Goal: Task Accomplishment & Management: Use online tool/utility

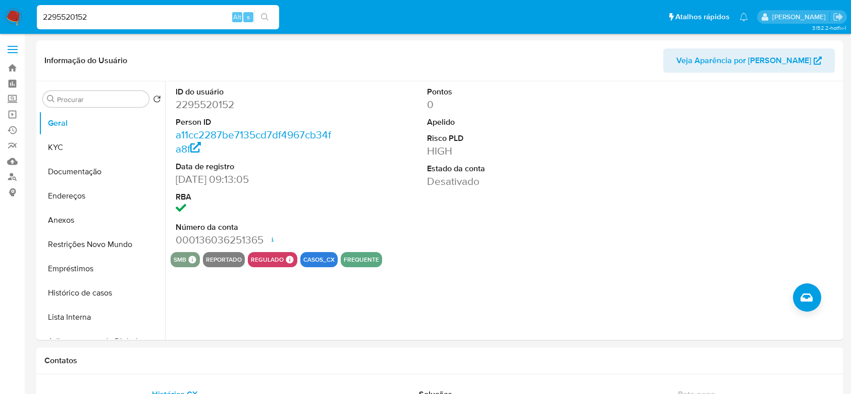
select select "10"
click at [19, 111] on link "Operações em massa" at bounding box center [60, 115] width 120 height 16
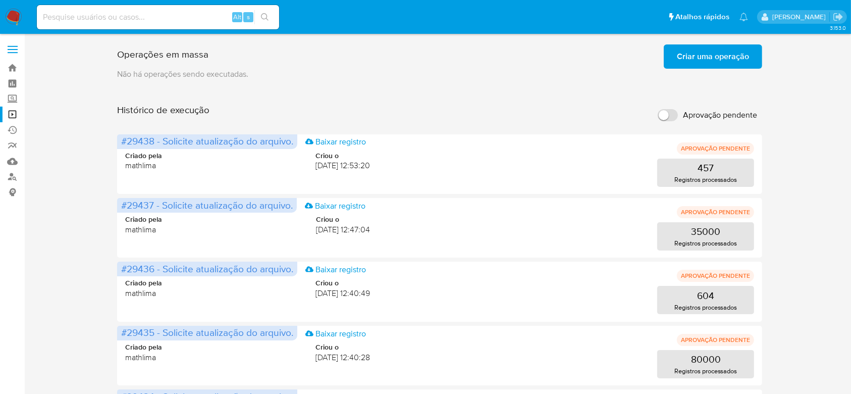
click at [714, 63] on span "Criar uma operação" at bounding box center [713, 56] width 72 height 22
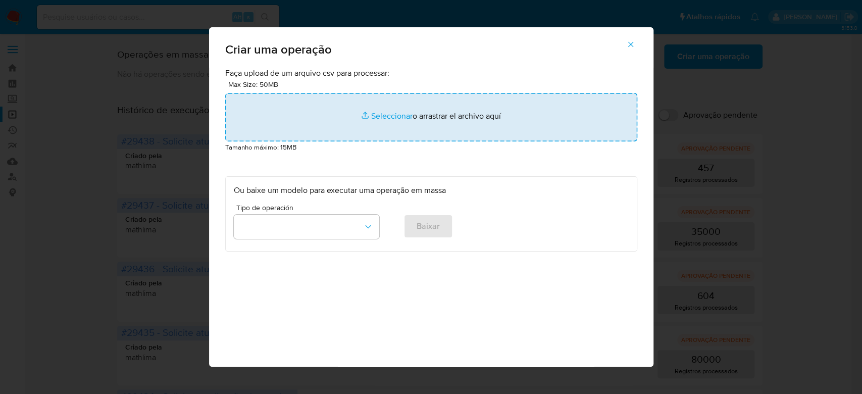
click at [555, 110] on input "file" at bounding box center [431, 117] width 412 height 48
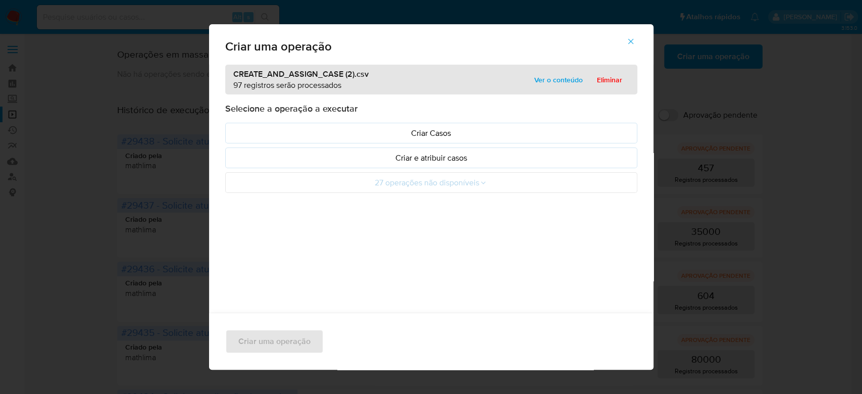
click at [556, 74] on span "Ver o conteúdo" at bounding box center [558, 80] width 48 height 14
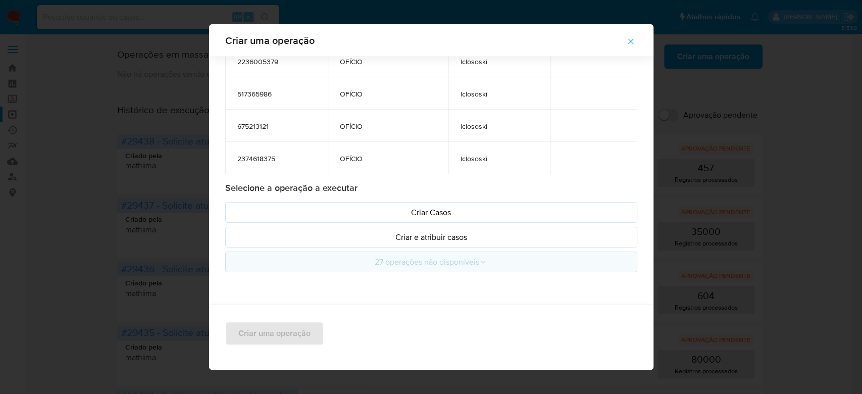
scroll to position [42, 0]
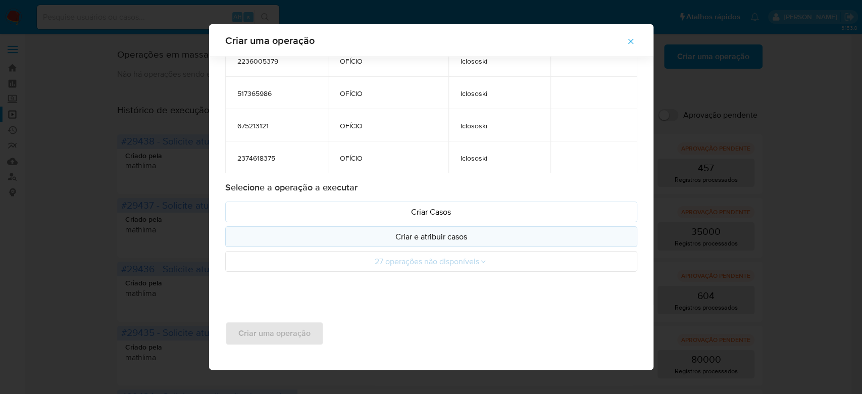
click at [466, 241] on p "Criar e atribuir casos" at bounding box center [431, 237] width 395 height 12
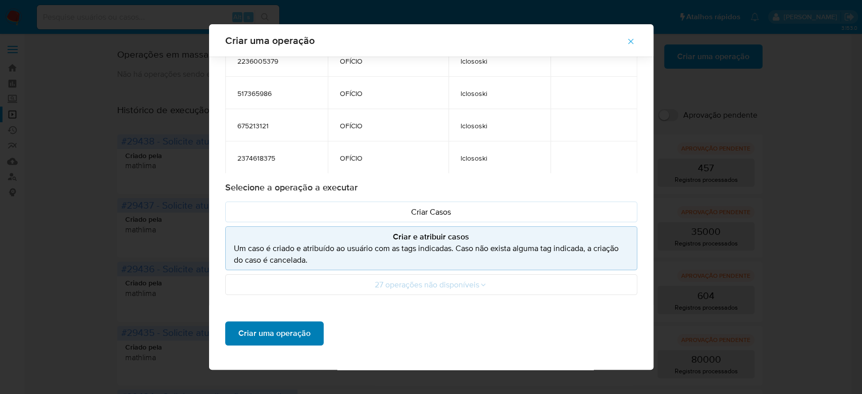
click at [281, 332] on span "Criar uma operação" at bounding box center [274, 333] width 72 height 22
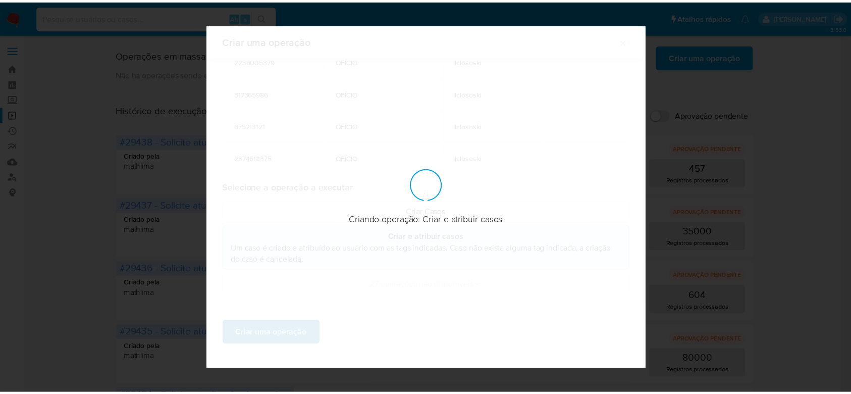
scroll to position [0, 0]
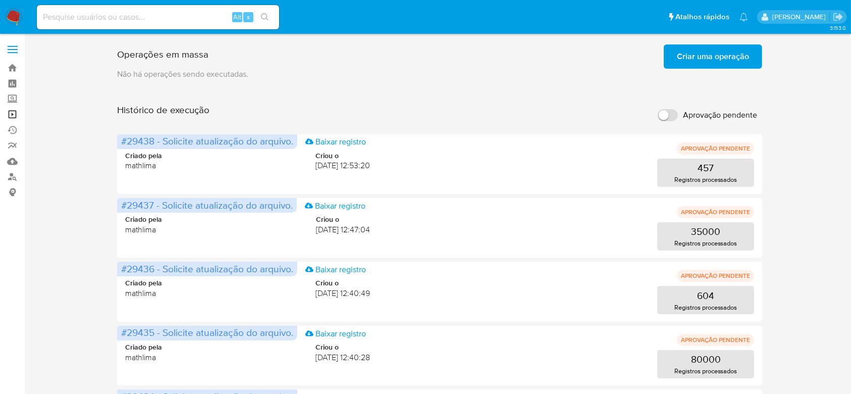
click at [16, 110] on link "Operações em massa" at bounding box center [60, 115] width 120 height 16
click at [715, 51] on span "Criar uma operação" at bounding box center [713, 56] width 72 height 22
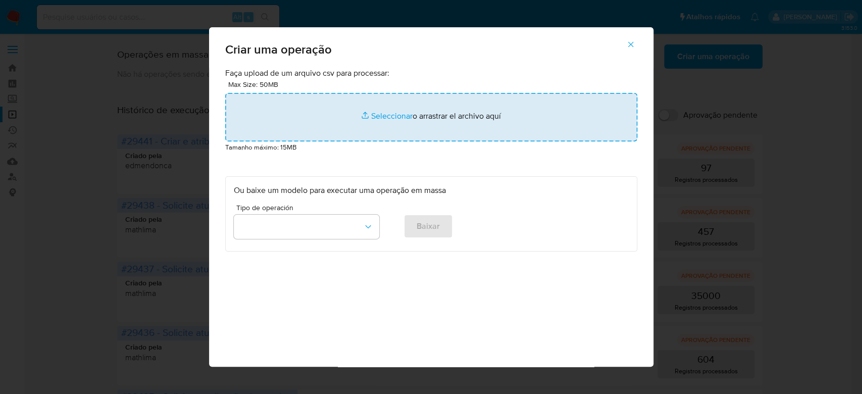
click at [378, 128] on input "file" at bounding box center [431, 117] width 412 height 48
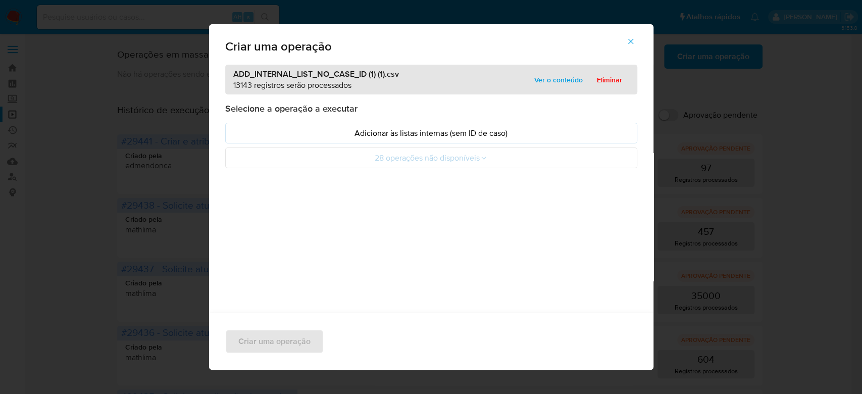
click at [536, 75] on span "Ver o conteúdo" at bounding box center [558, 80] width 48 height 14
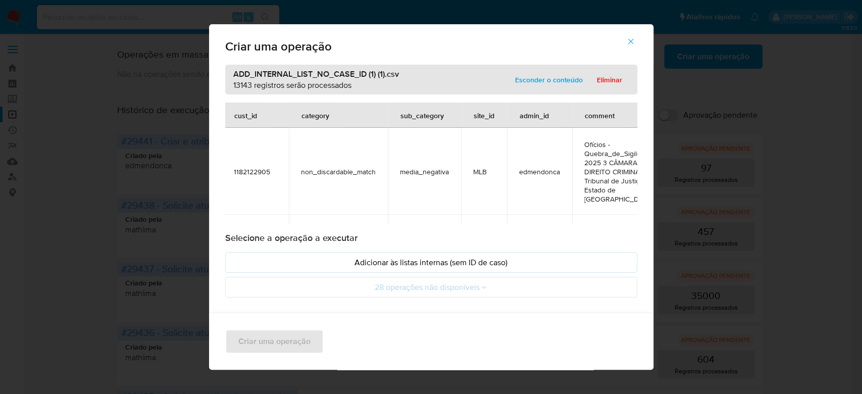
scroll to position [0, 2]
click at [597, 80] on span "Eliminar" at bounding box center [609, 80] width 25 height 14
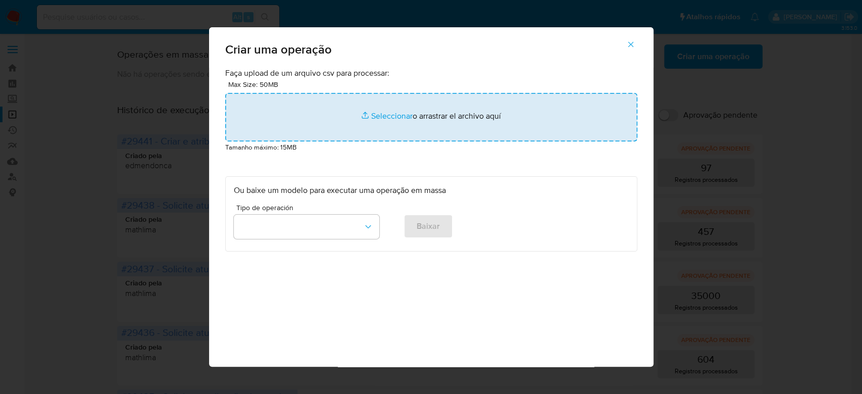
click at [418, 118] on input "file" at bounding box center [431, 117] width 412 height 48
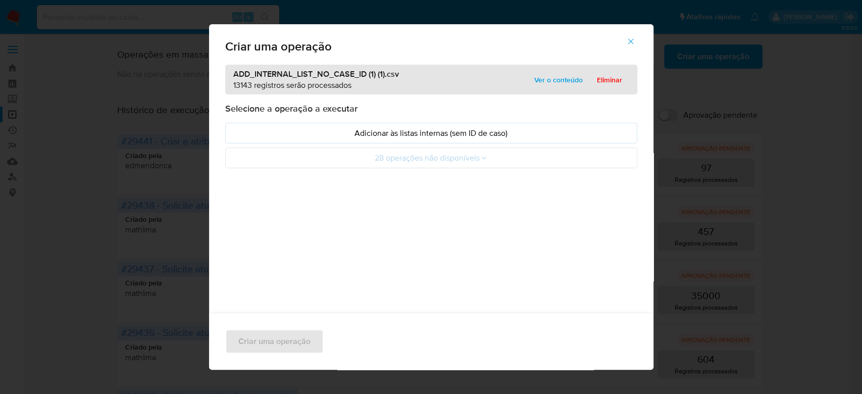
click at [564, 85] on span "Ver o conteúdo" at bounding box center [558, 80] width 48 height 14
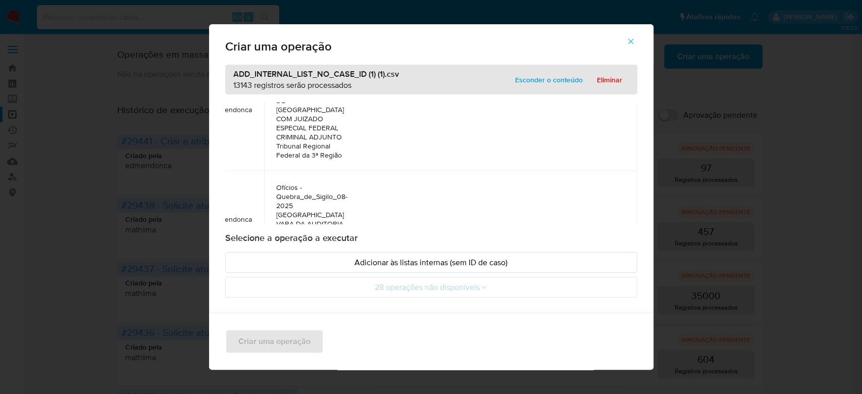
scroll to position [942, 355]
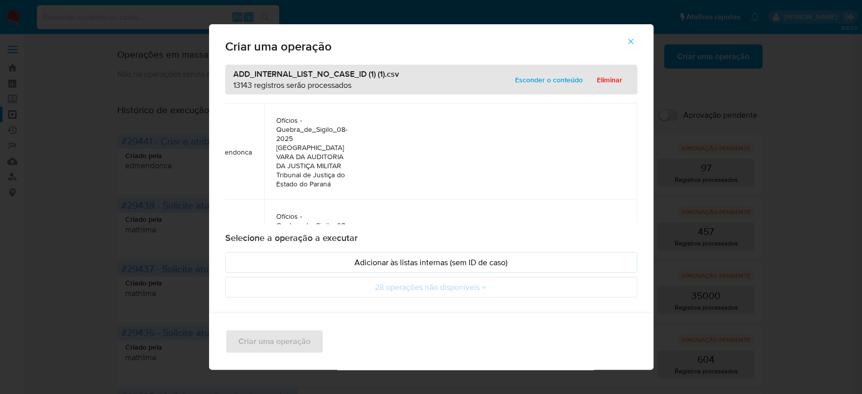
drag, startPoint x: 534, startPoint y: 159, endPoint x: 261, endPoint y: 156, distance: 273.8
click at [610, 78] on span "Eliminar" at bounding box center [609, 80] width 25 height 14
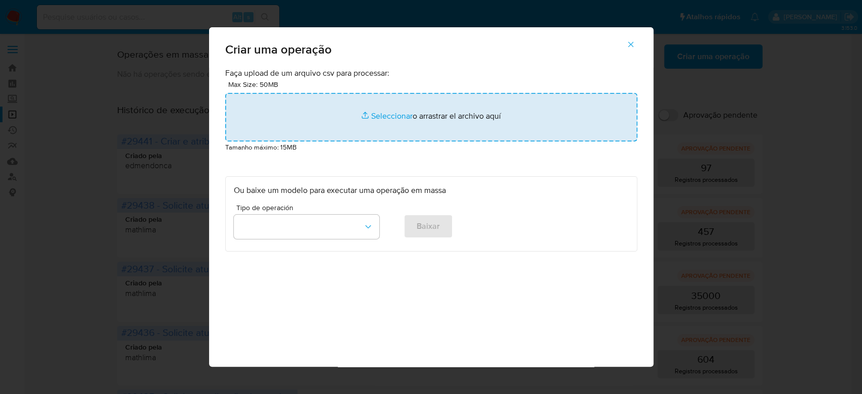
click at [395, 141] on input "file" at bounding box center [431, 117] width 412 height 48
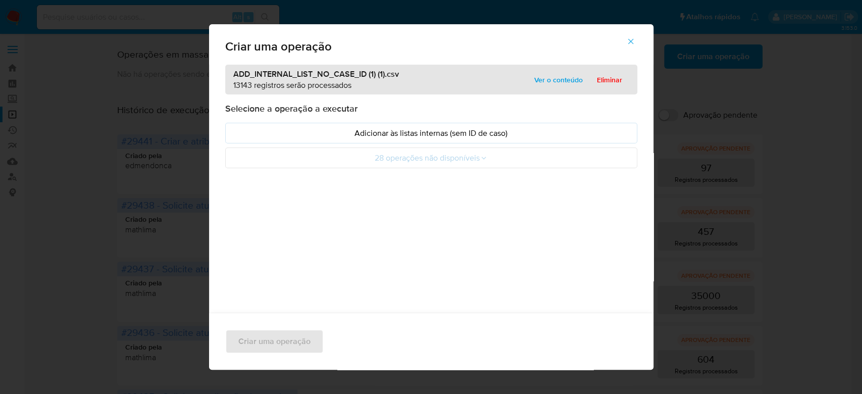
click at [557, 78] on span "Ver o conteúdo" at bounding box center [558, 80] width 48 height 14
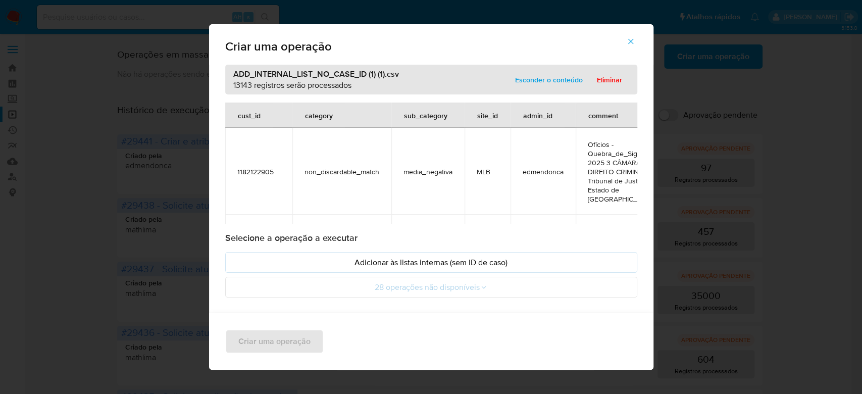
scroll to position [942, 355]
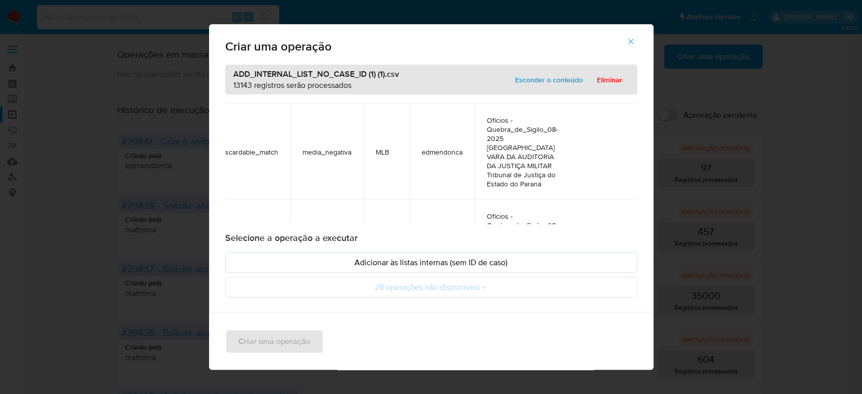
scroll to position [942, 0]
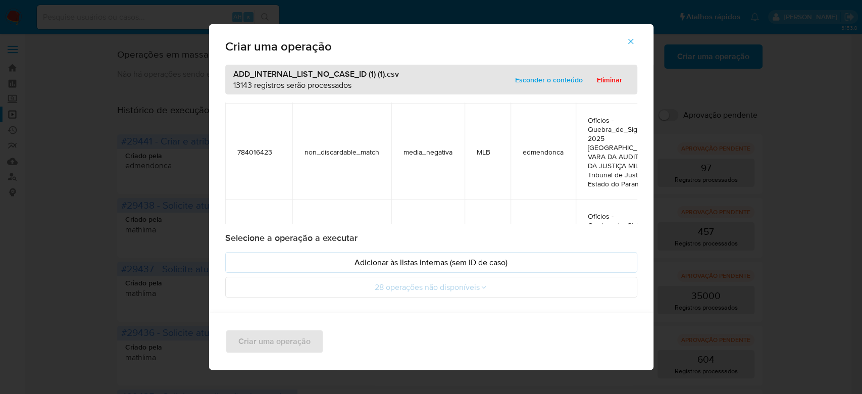
drag, startPoint x: 369, startPoint y: 144, endPoint x: 186, endPoint y: 139, distance: 182.9
click at [186, 139] on div "Criar uma operação ADD_INTERNAL_LIST_NO_CASE_ID (1) (1).csv 13143 registros ser…" at bounding box center [431, 197] width 862 height 394
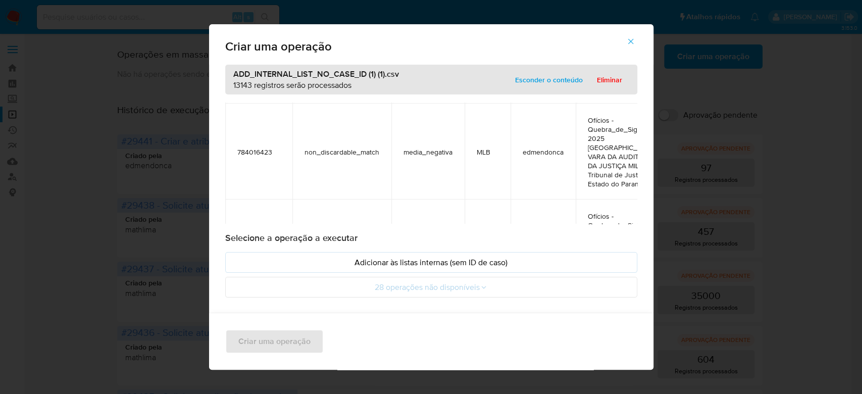
click at [610, 77] on span "Eliminar" at bounding box center [609, 80] width 25 height 14
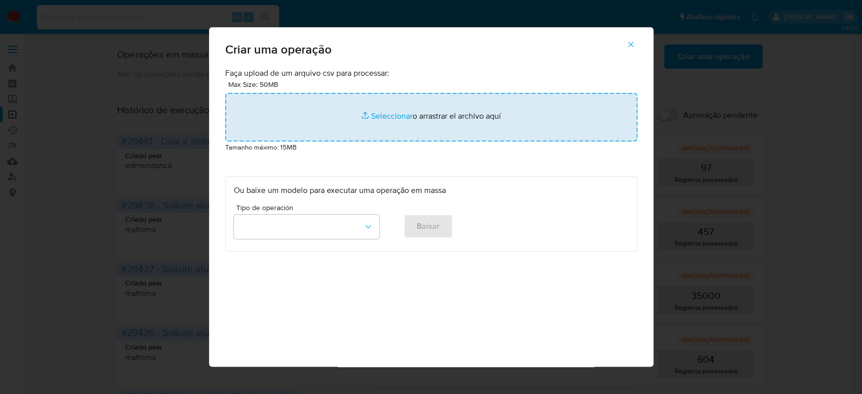
click at [378, 127] on input "file" at bounding box center [431, 117] width 412 height 48
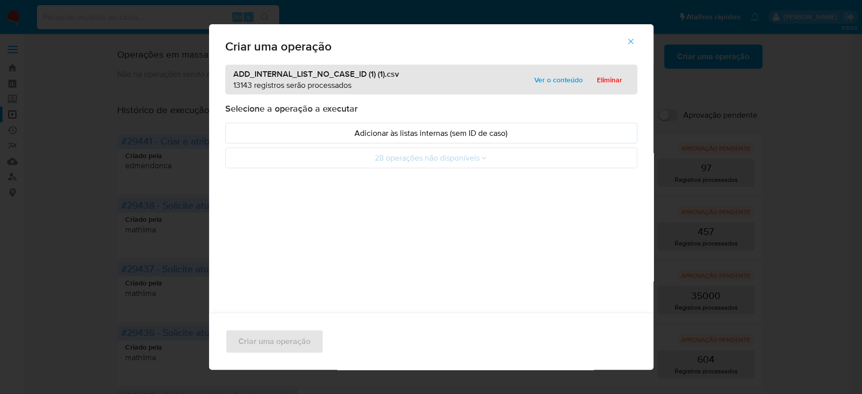
click at [546, 83] on span "Ver o conteúdo" at bounding box center [558, 80] width 48 height 14
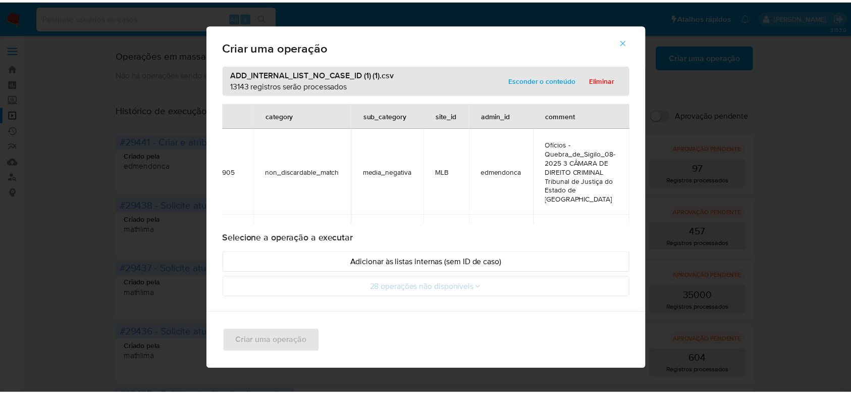
scroll to position [0, 0]
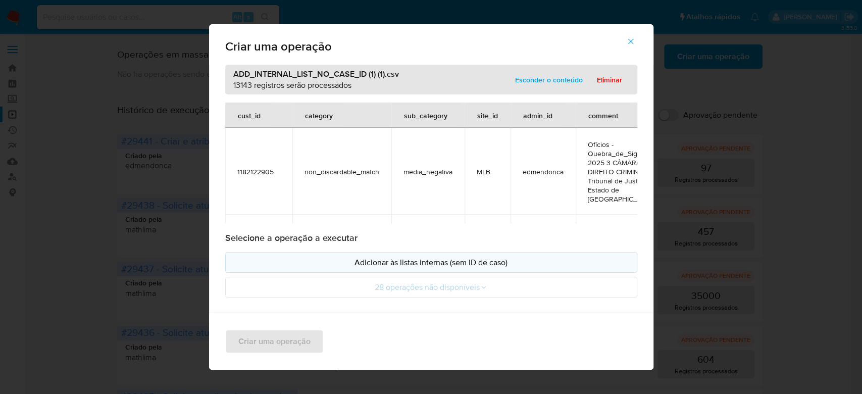
click at [427, 261] on p "Adicionar às listas internas (sem ID de caso)" at bounding box center [431, 263] width 395 height 12
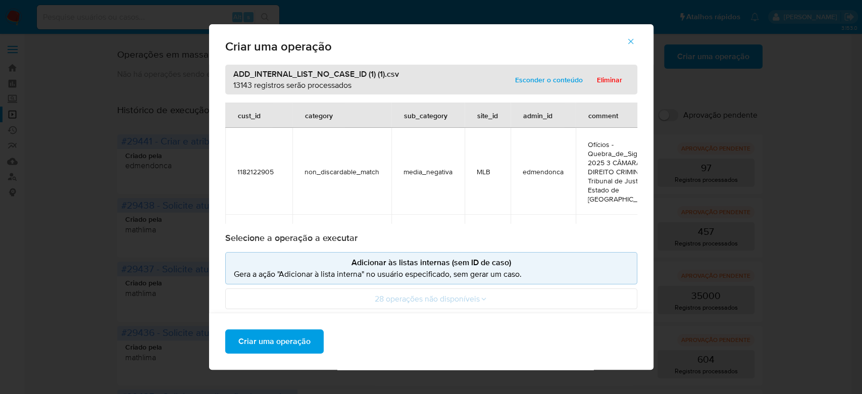
click at [280, 339] on span "Criar uma operação" at bounding box center [274, 341] width 72 height 22
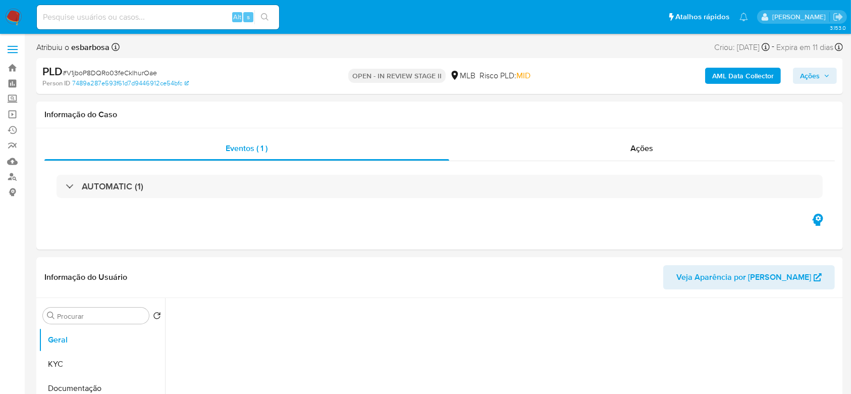
select select "10"
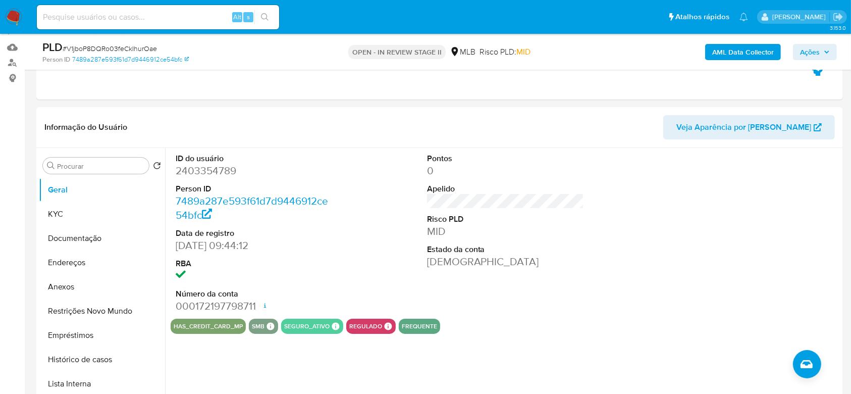
scroll to position [134, 0]
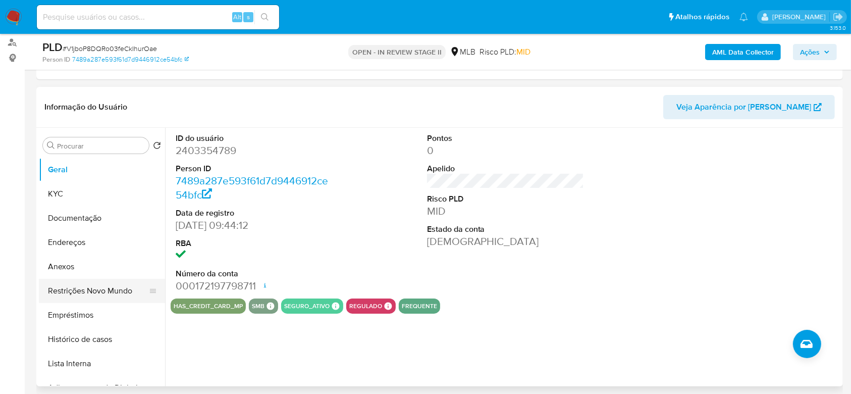
click at [61, 168] on button "Restrições Novo Mundo" at bounding box center [98, 291] width 118 height 24
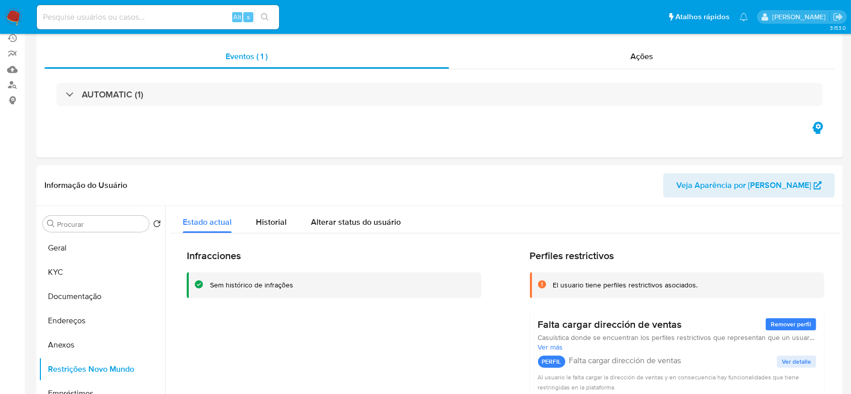
scroll to position [222, 0]
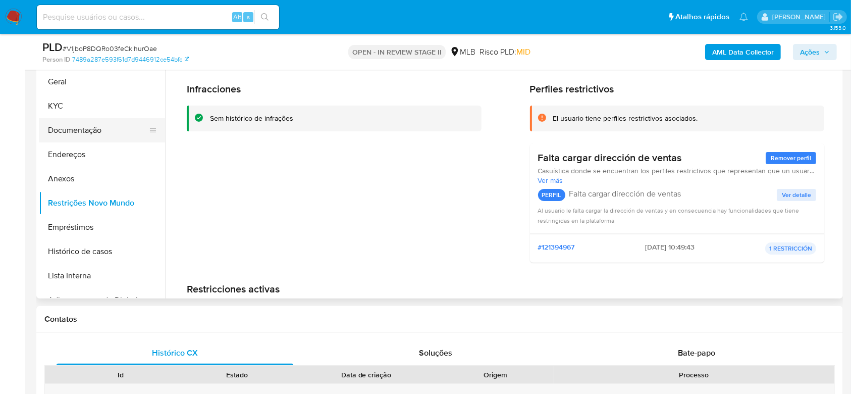
click at [89, 126] on button "Documentação" at bounding box center [98, 130] width 118 height 24
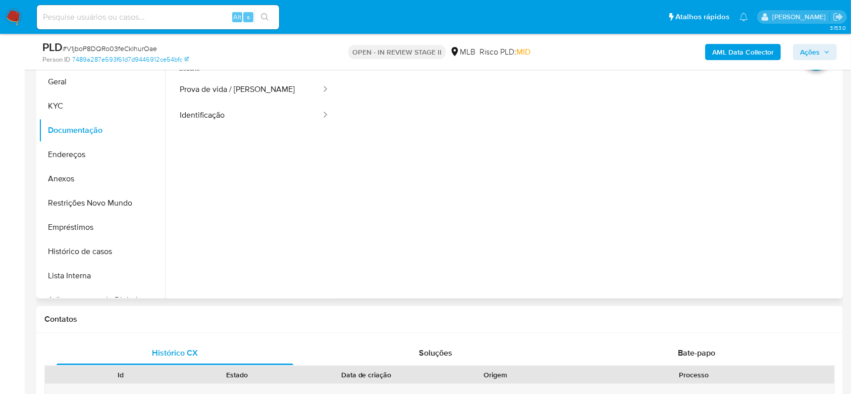
scroll to position [155, 0]
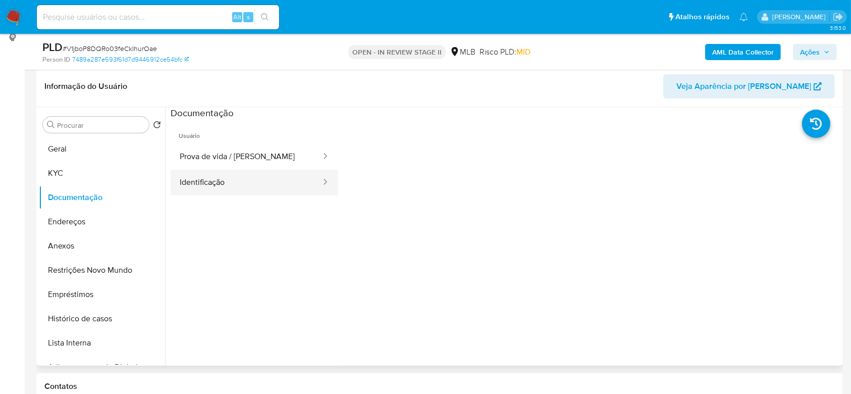
click at [223, 168] on button "Identificação" at bounding box center [247, 183] width 152 height 26
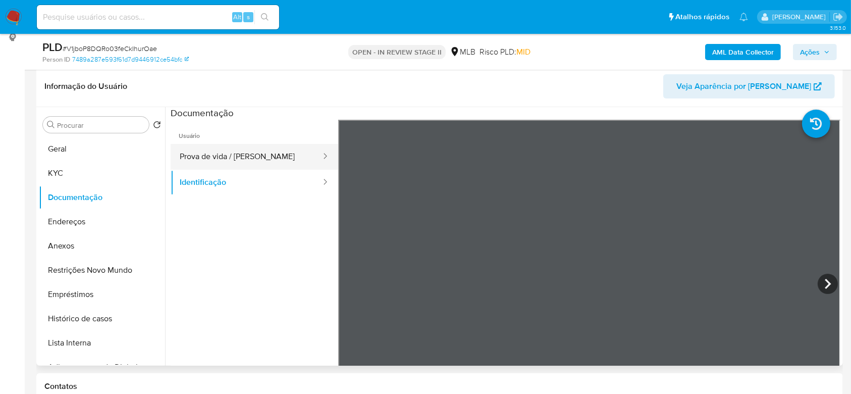
click at [239, 152] on button "Prova de vida / Selfie" at bounding box center [247, 157] width 152 height 26
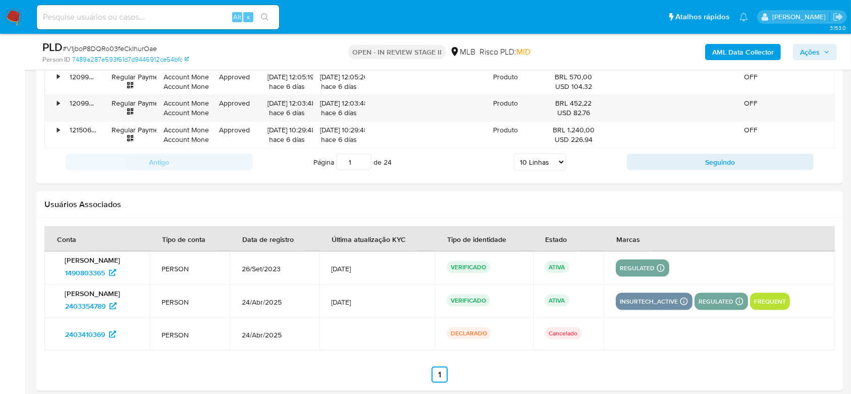
scroll to position [1434, 0]
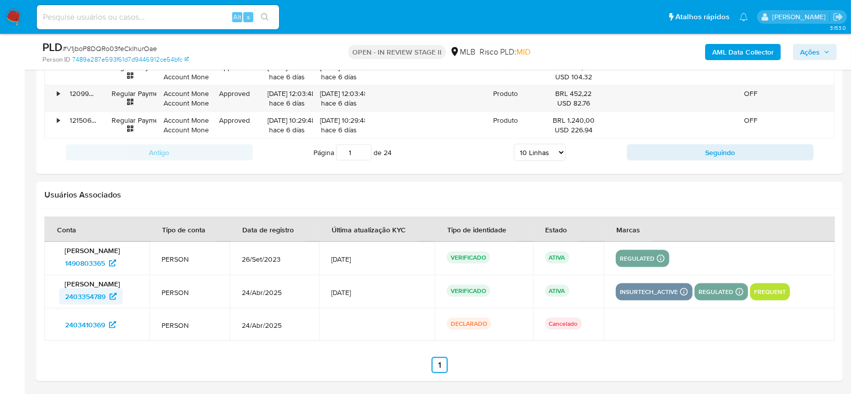
click at [73, 168] on span "2403354789" at bounding box center [85, 296] width 40 height 16
click at [94, 168] on span "1490803365" at bounding box center [85, 263] width 40 height 16
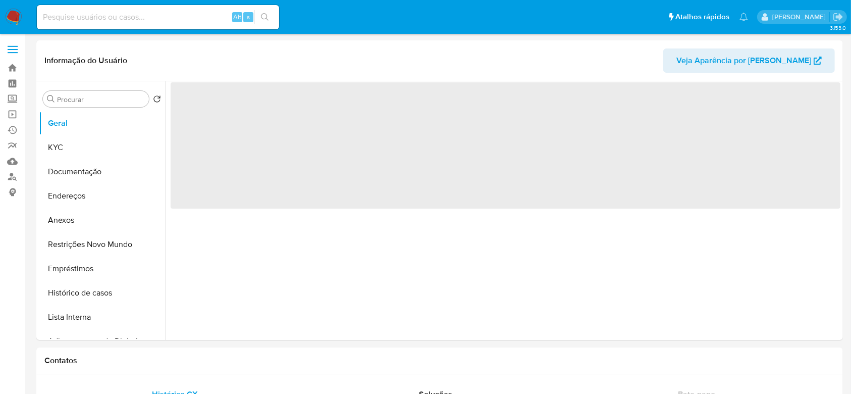
select select "10"
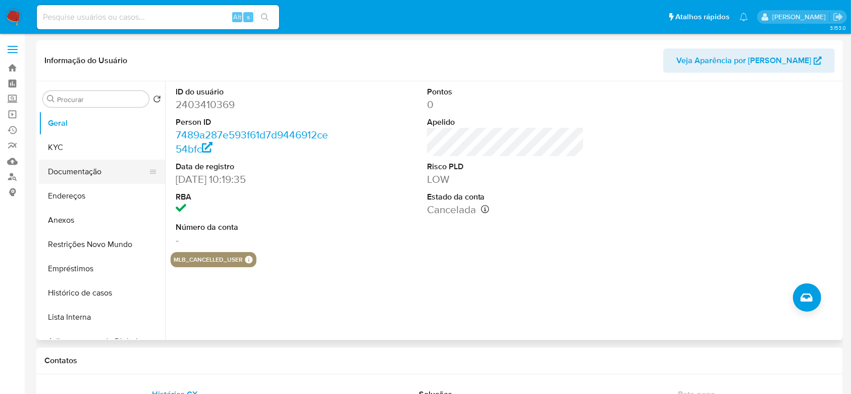
click at [85, 169] on button "Documentação" at bounding box center [98, 172] width 118 height 24
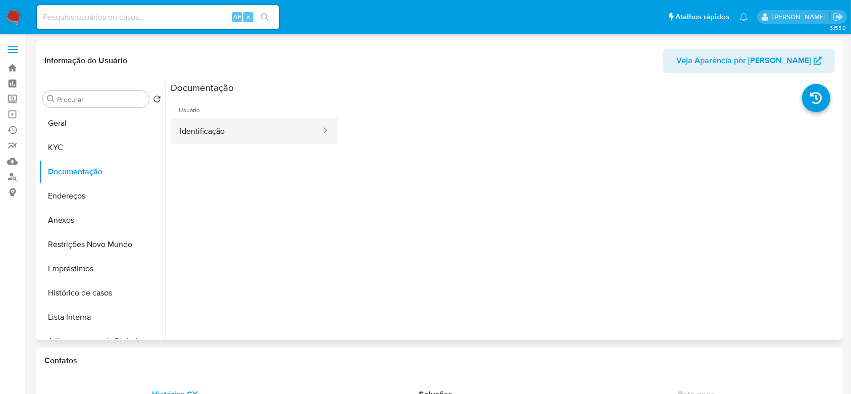
click at [245, 127] on button "Identificação" at bounding box center [247, 131] width 152 height 26
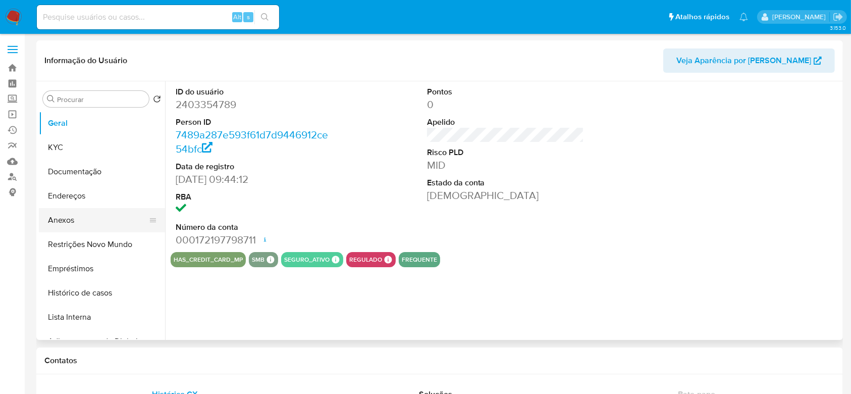
select select "10"
click at [73, 179] on button "Documentação" at bounding box center [98, 172] width 118 height 24
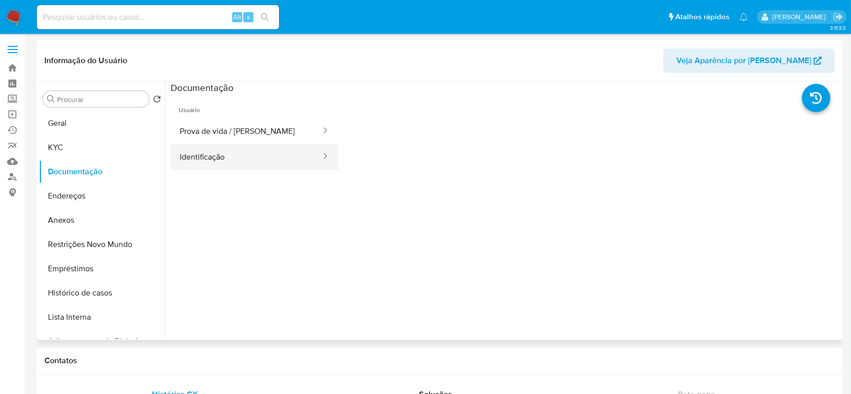
click at [246, 144] on button "Identificação" at bounding box center [247, 157] width 152 height 26
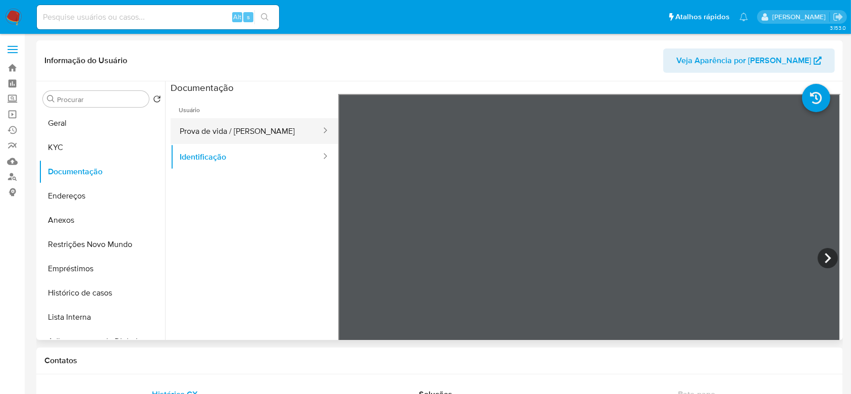
click at [232, 126] on button "Prova de vida / [PERSON_NAME]" at bounding box center [247, 131] width 152 height 26
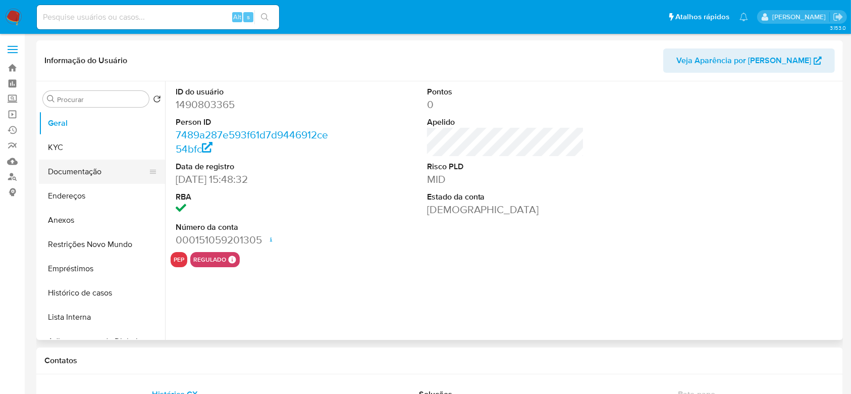
click at [87, 174] on button "Documentação" at bounding box center [98, 172] width 118 height 24
select select "10"
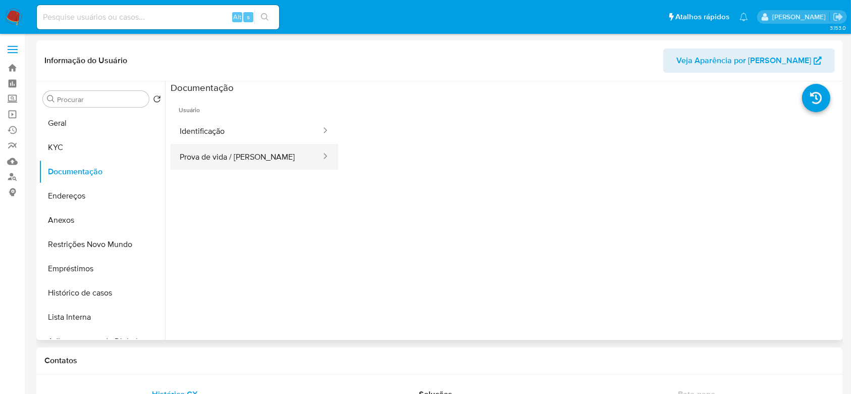
click at [241, 144] on button "Prova de vida / [PERSON_NAME]" at bounding box center [247, 157] width 152 height 26
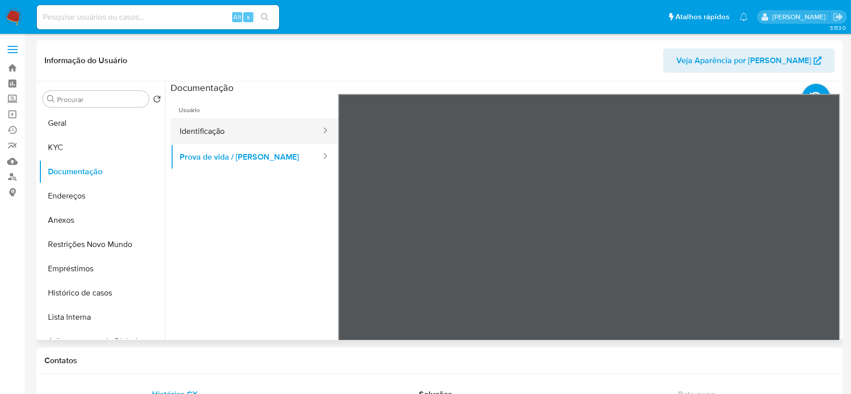
click at [232, 126] on button "Identificação" at bounding box center [247, 131] width 152 height 26
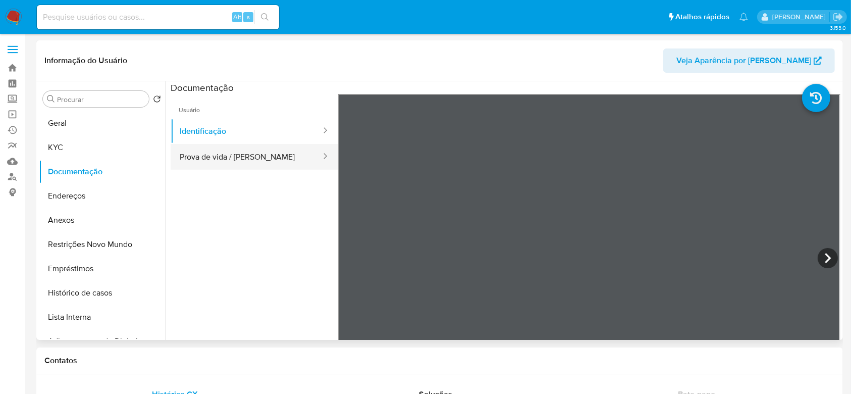
click at [237, 160] on button "Prova de vida / [PERSON_NAME]" at bounding box center [247, 157] width 152 height 26
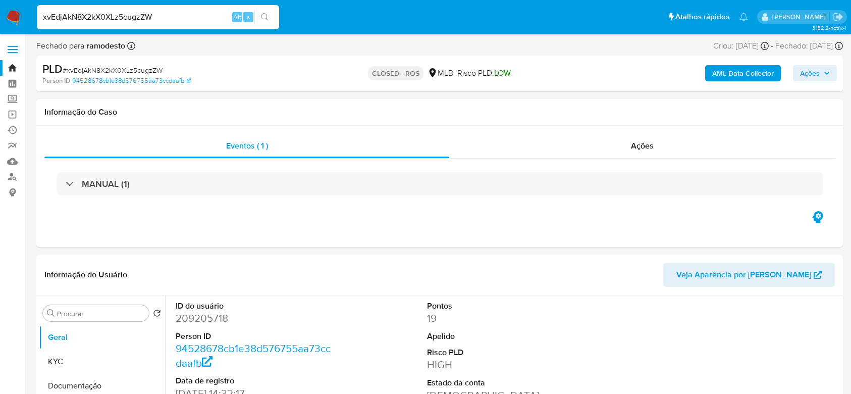
select select "10"
click at [617, 136] on div "Ações" at bounding box center [642, 146] width 386 height 24
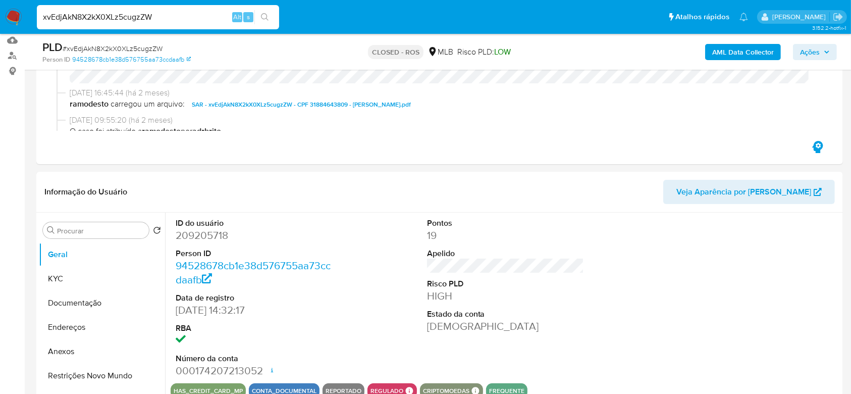
scroll to position [134, 0]
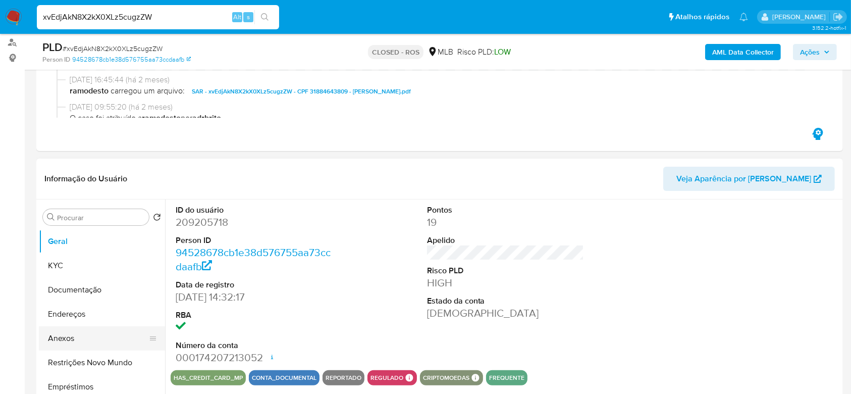
click at [65, 340] on button "Anexos" at bounding box center [98, 338] width 118 height 24
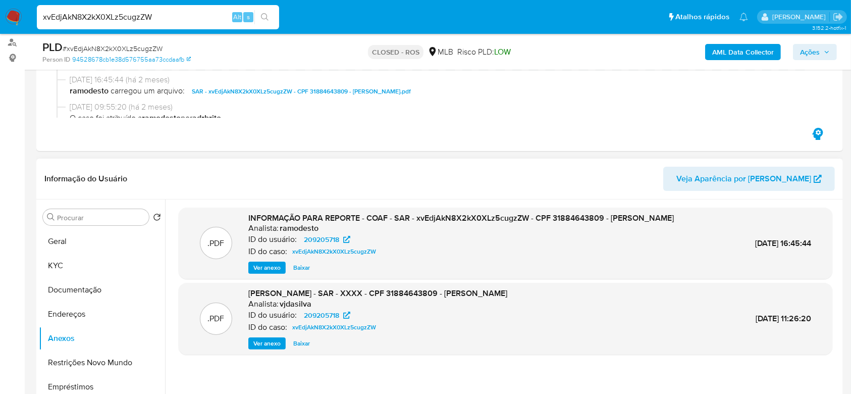
drag, startPoint x: 610, startPoint y: 218, endPoint x: 283, endPoint y: 227, distance: 327.4
click at [283, 224] on span "INFORMAÇÃO PARA REPORTE - COAF - SAR - xvEdjAkN8X2kX0XLz5cugzZW - CPF 318846438…" at bounding box center [461, 218] width 426 height 12
copy span "[PERSON_NAME]"
click at [190, 19] on input "xvEdjAkN8X2kX0XLz5cugzZW" at bounding box center [158, 17] width 242 height 13
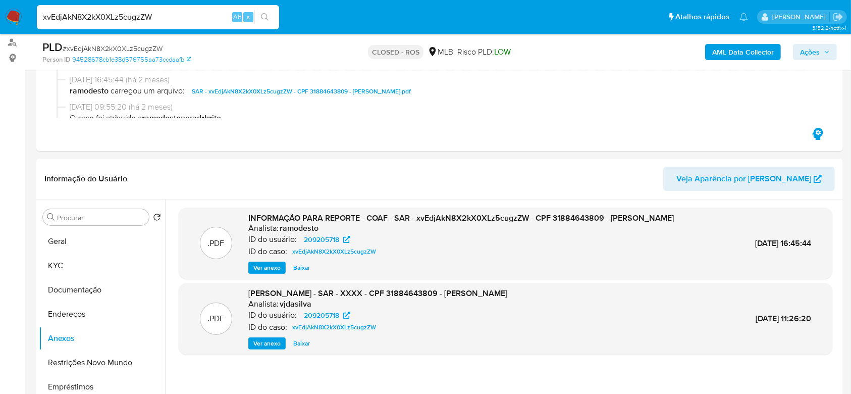
paste input "0WweMbS8oVl1g1diDnWJCDPY"
type input "0WweMbS8oVl1g1diDnWJCDPY"
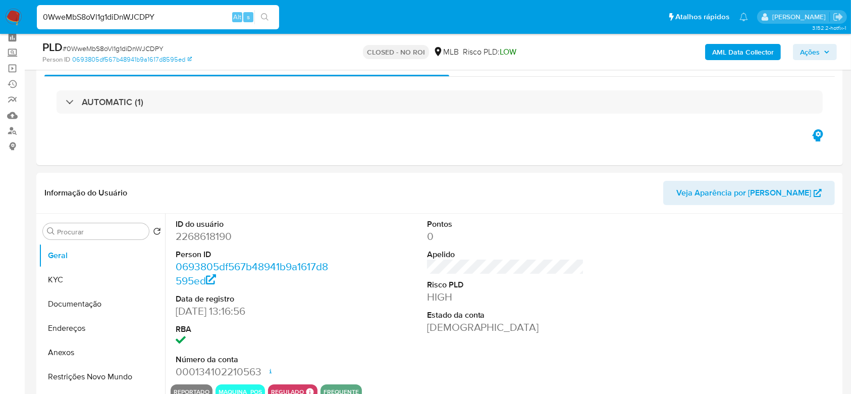
scroll to position [67, 0]
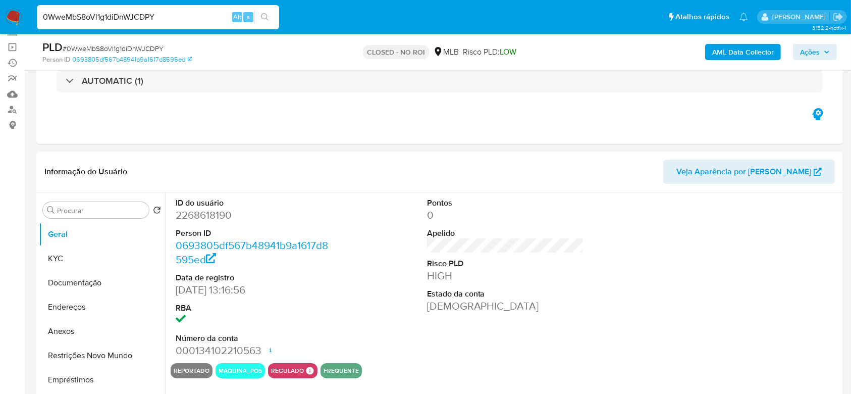
select select "10"
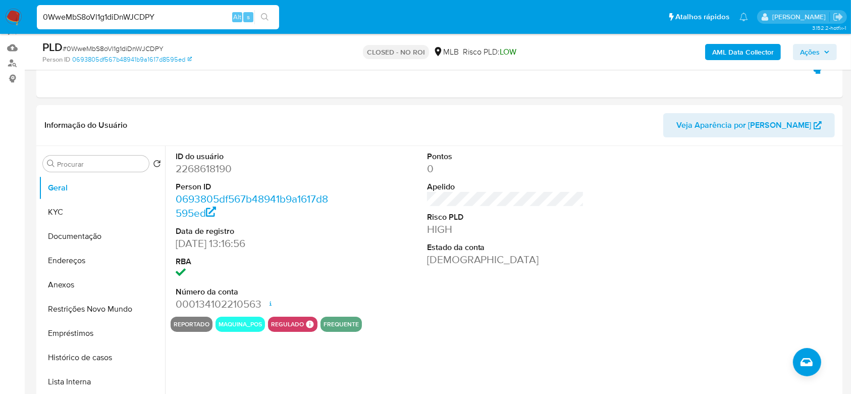
scroll to position [134, 0]
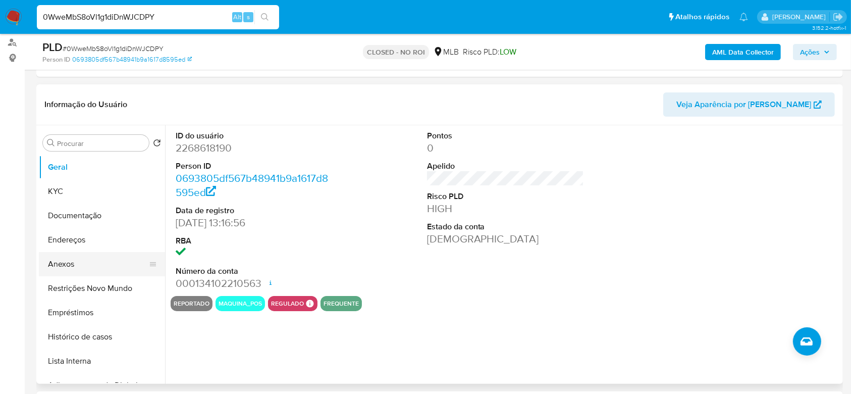
click at [67, 269] on button "Anexos" at bounding box center [98, 264] width 118 height 24
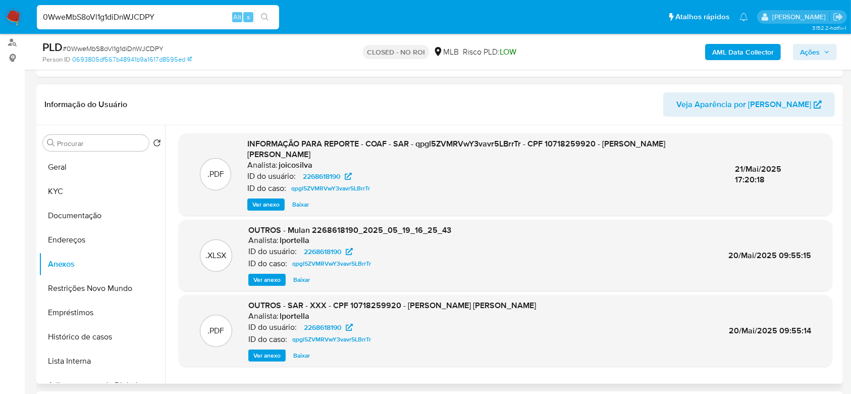
drag, startPoint x: 601, startPoint y: 142, endPoint x: 277, endPoint y: 154, distance: 324.4
click at [277, 154] on div "INFORMAÇÃO PARA REPORTE - COAF - SAR - qpgl5ZVMRVwY3vavr5LBrrTr - CPF 107182599…" at bounding box center [482, 174] width 471 height 72
copy span "[PERSON_NAME] [PERSON_NAME]"
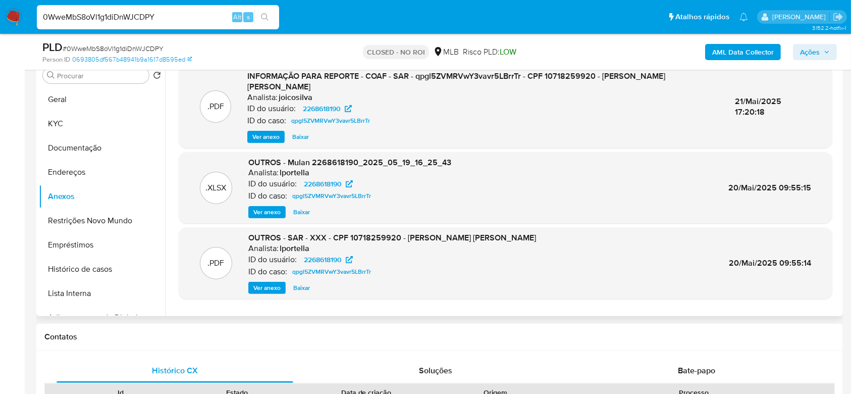
scroll to position [0, 0]
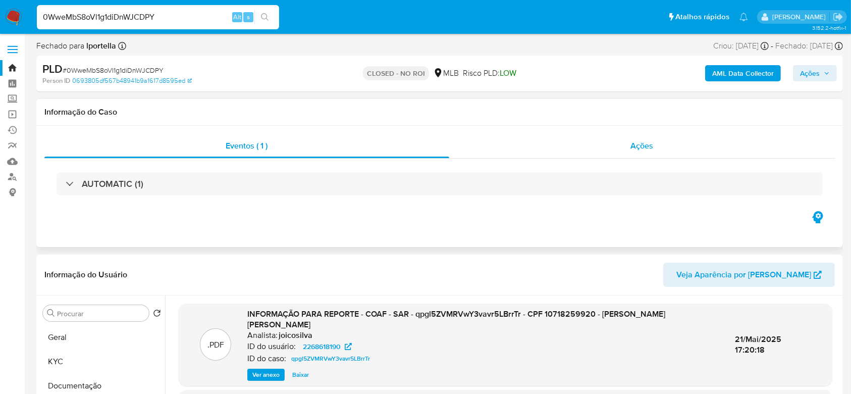
click at [621, 144] on div "Ações" at bounding box center [642, 146] width 386 height 24
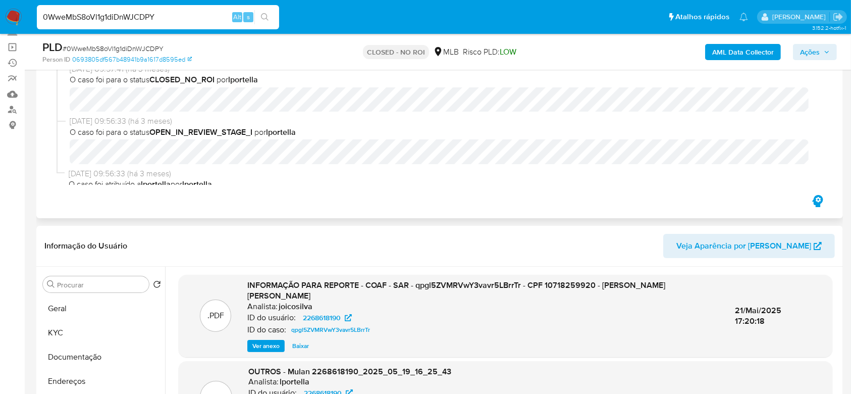
click at [329, 201] on div "Eventos ( 1 ) Ações [DATE] 09:57:41 (há 3 meses) O caso foi para o status CLOSE…" at bounding box center [439, 120] width 807 height 195
